Goal: Information Seeking & Learning: Learn about a topic

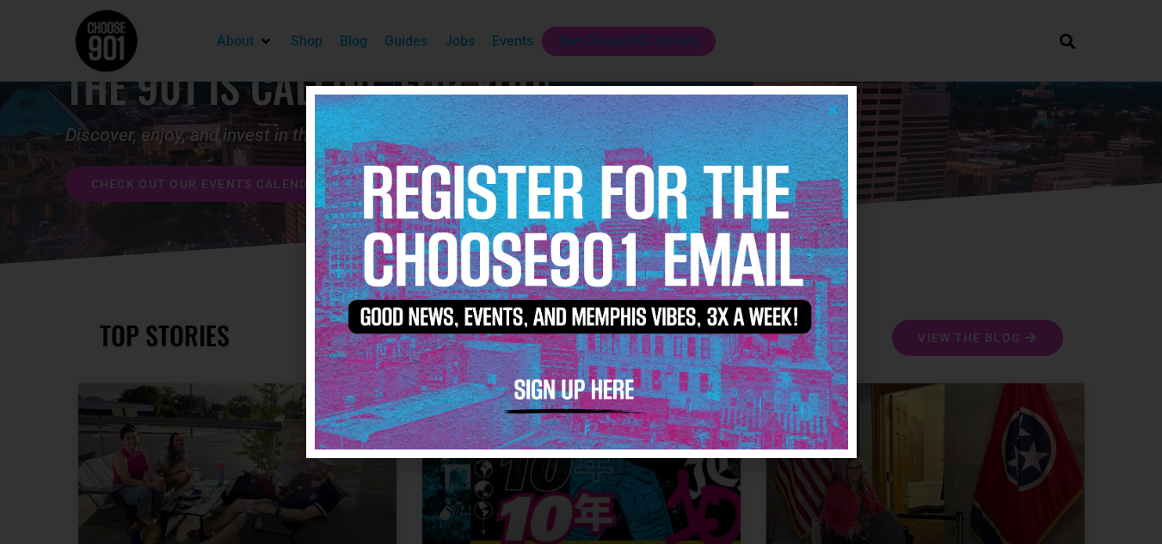
click at [837, 111] on icon "Close" at bounding box center [832, 109] width 13 height 13
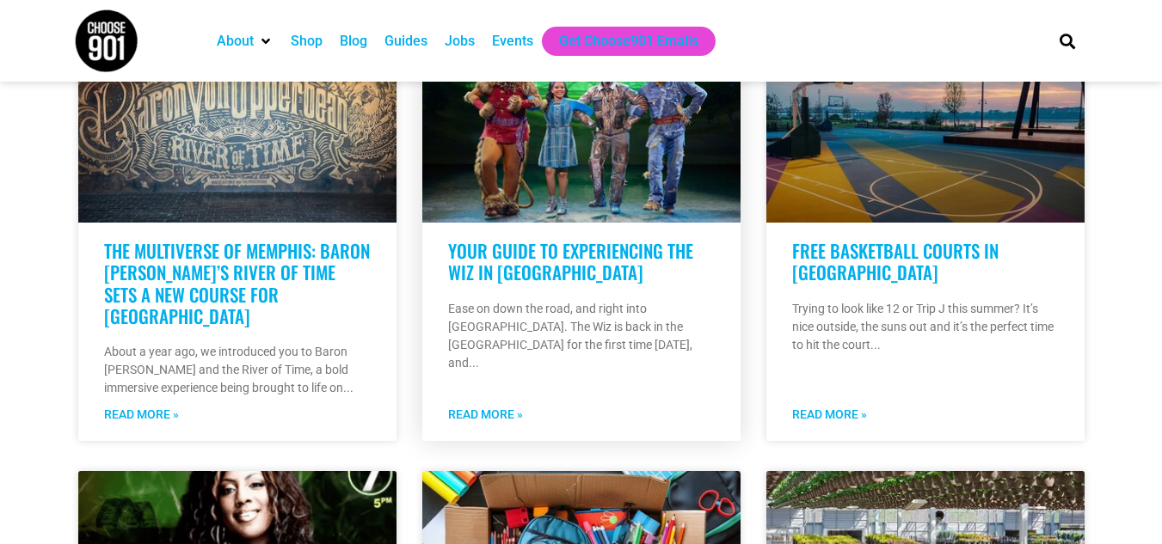
scroll to position [946, 0]
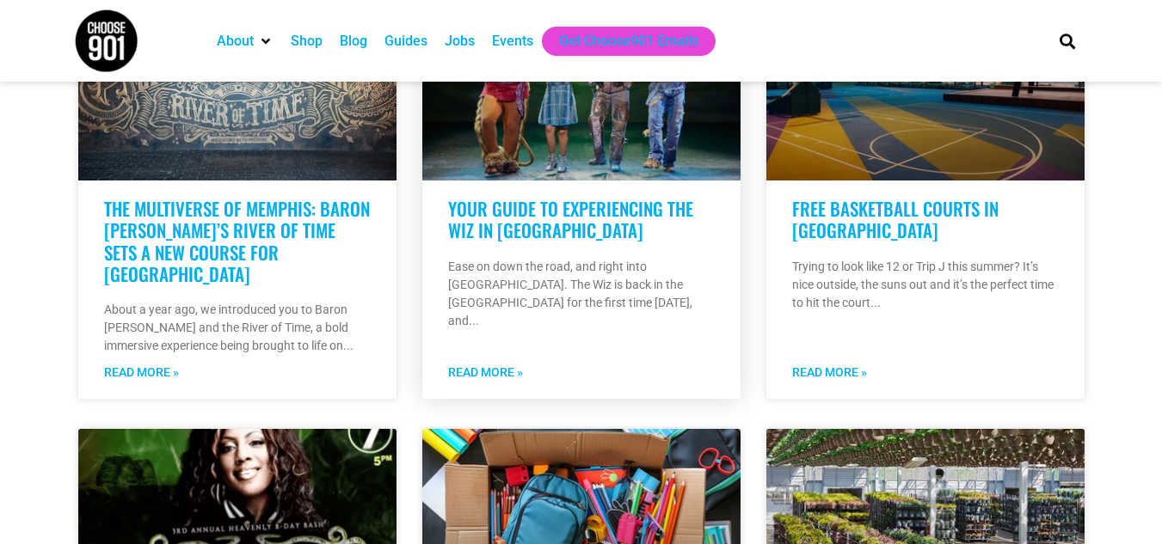
click at [518, 374] on link "Read More »" at bounding box center [485, 373] width 75 height 18
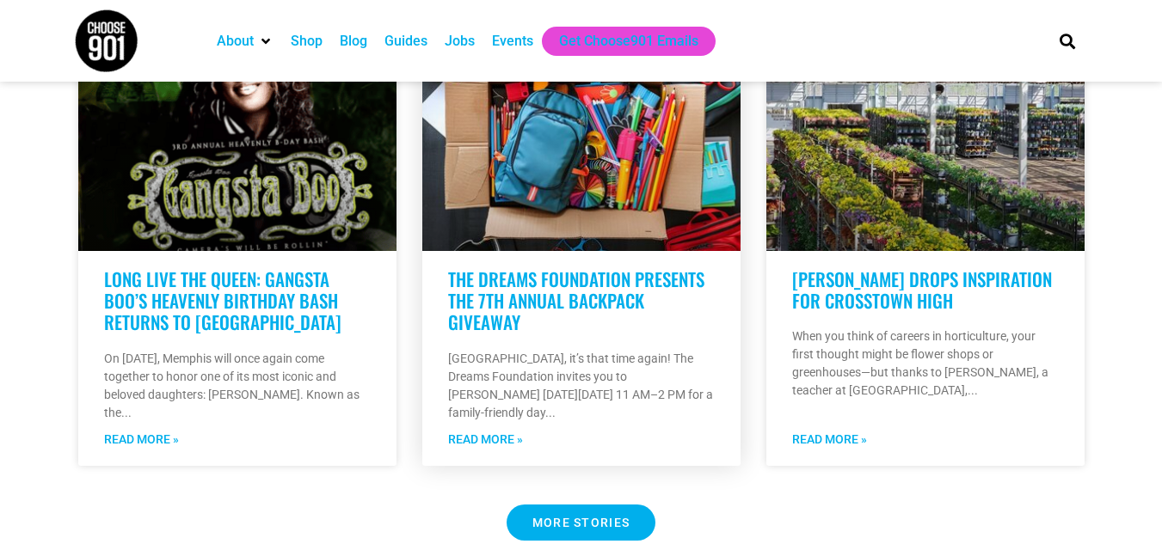
scroll to position [1376, 0]
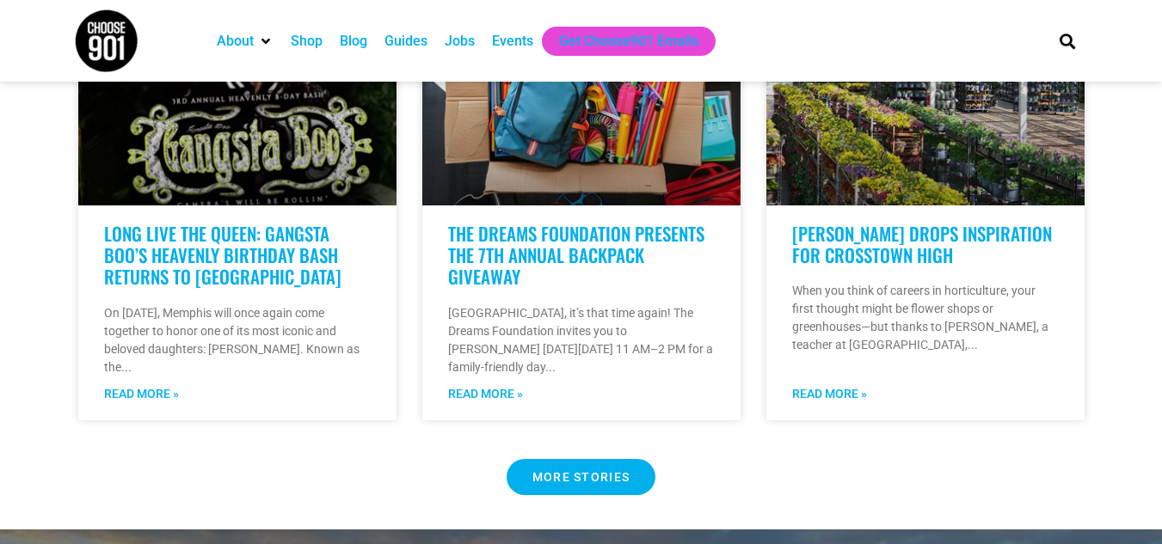
click at [597, 469] on Button "MORE STORIES" at bounding box center [581, 477] width 150 height 36
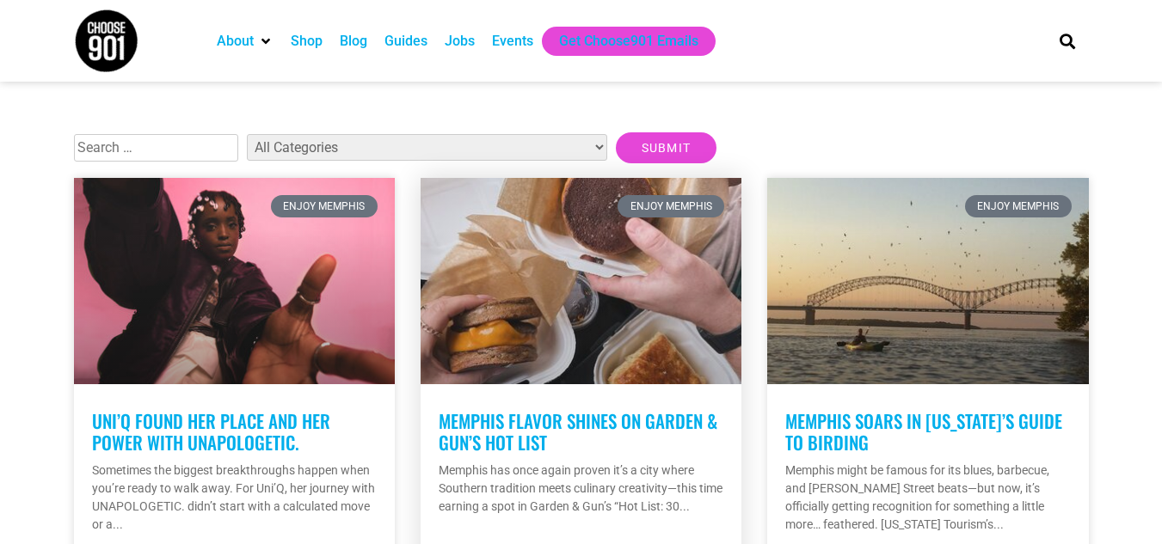
scroll to position [344, 0]
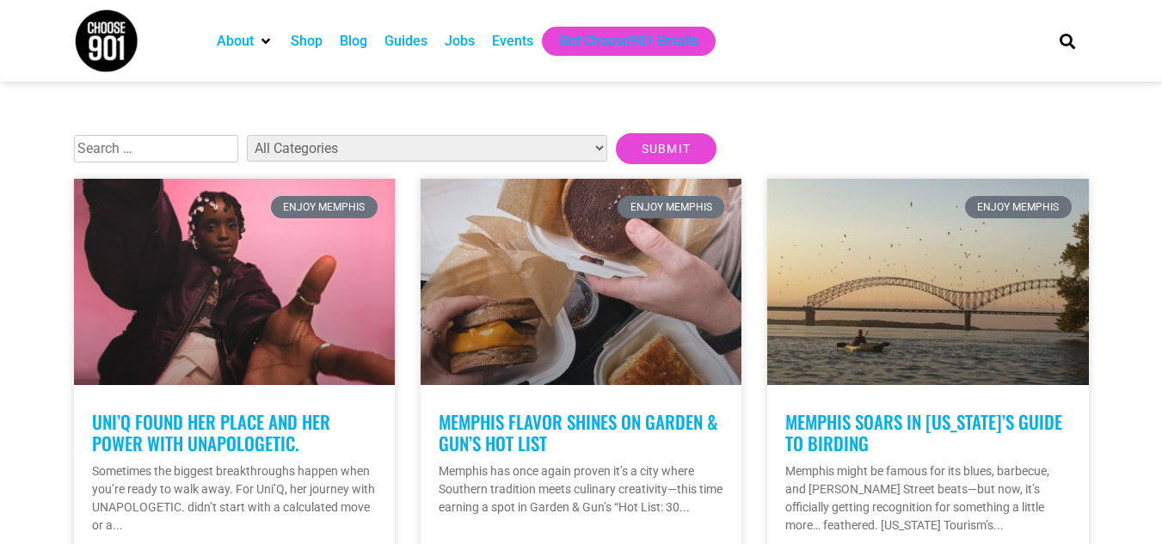
click at [414, 141] on select "All Categories Articles Beer Binghampton Dev. Corporation Career Choose901: Alu…" at bounding box center [427, 148] width 360 height 27
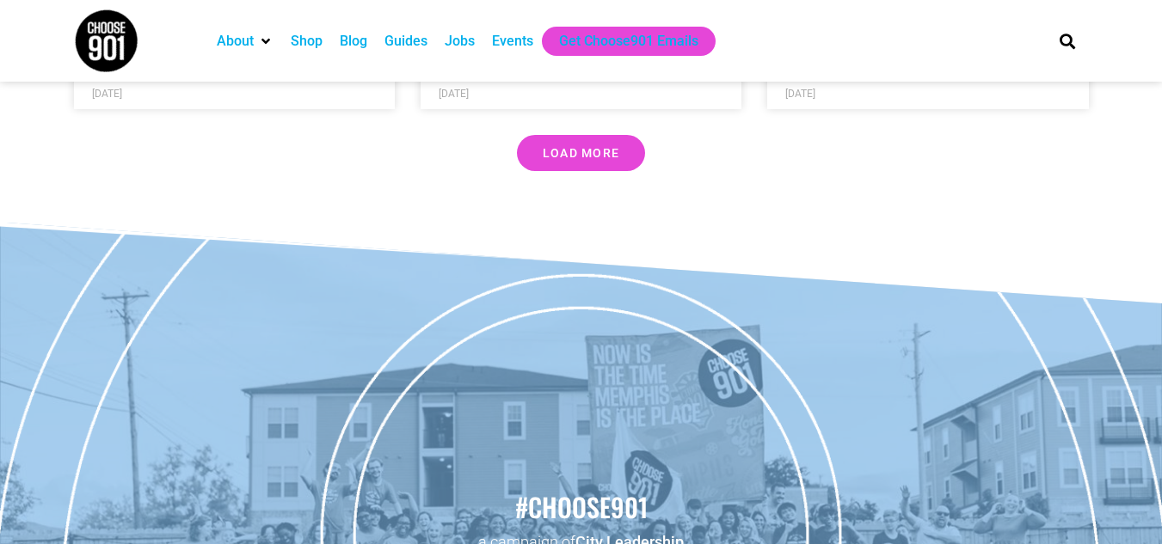
scroll to position [5245, 0]
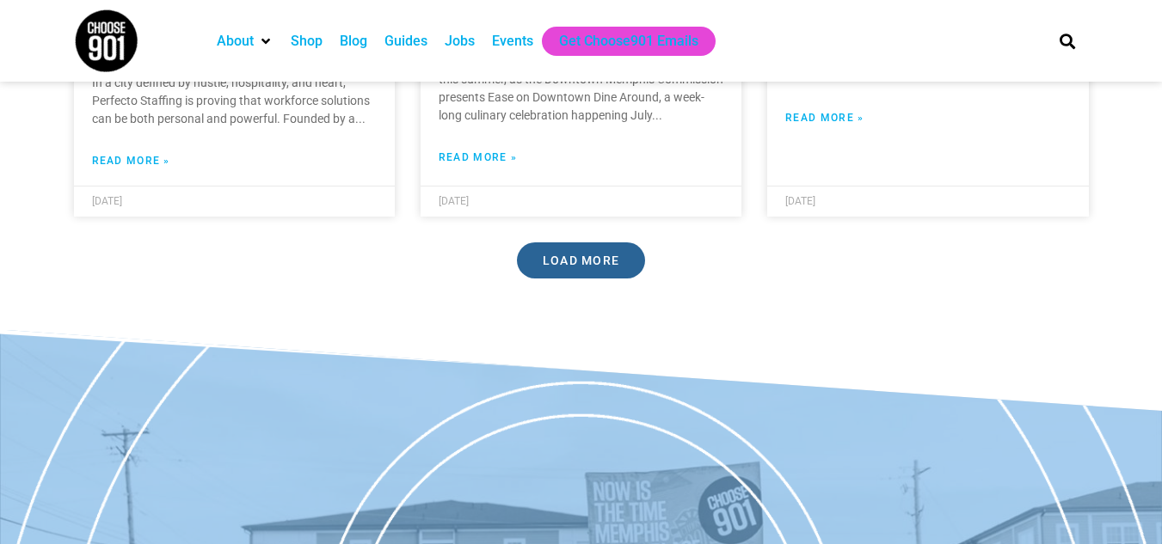
click at [538, 242] on link "Load More" at bounding box center [581, 260] width 129 height 36
click at [499, 40] on div "Events" at bounding box center [512, 41] width 41 height 21
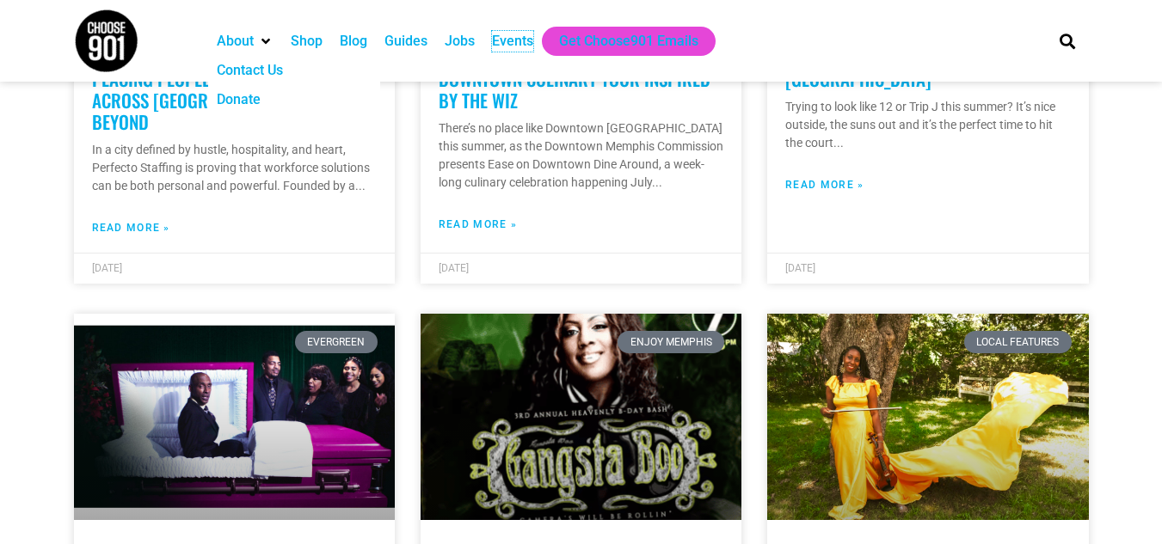
scroll to position [5159, 0]
